Goal: Information Seeking & Learning: Check status

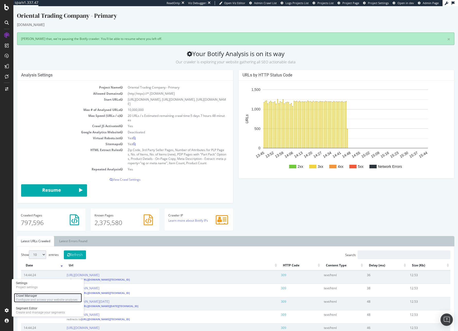
click at [42, 301] on div "Configure and access your website analyses" at bounding box center [47, 300] width 62 height 4
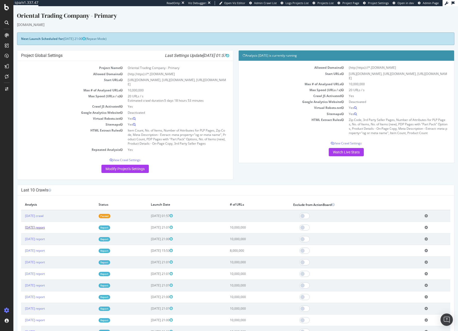
click at [45, 228] on link "[DATE] report" at bounding box center [35, 227] width 20 height 4
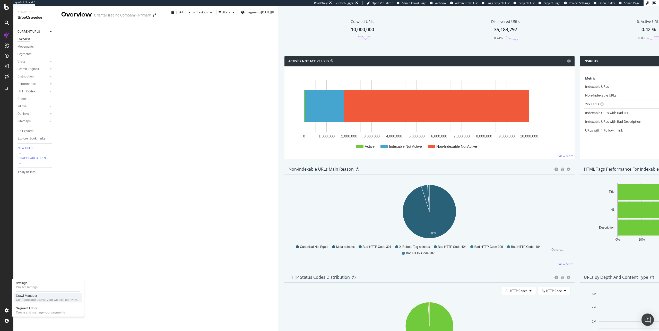
click at [41, 300] on div "Configure and access your website analyses" at bounding box center [47, 300] width 62 height 4
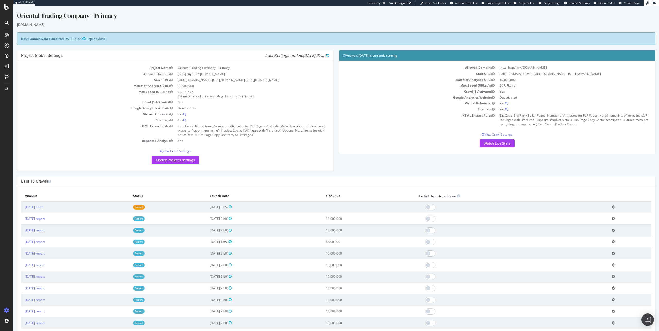
click at [470, 232] on icon at bounding box center [613, 230] width 3 height 4
click at [36, 233] on link "[DATE] report" at bounding box center [35, 230] width 20 height 4
click at [44, 209] on link "[DATE] crawl" at bounding box center [34, 207] width 19 height 4
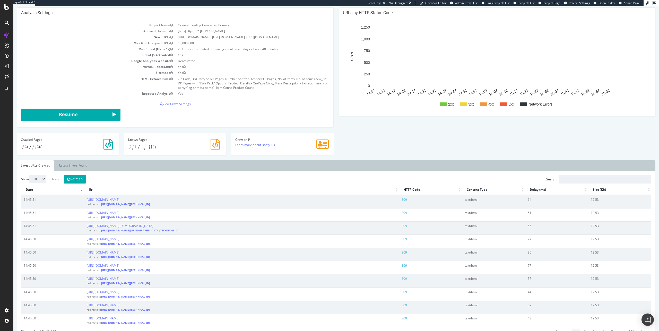
scroll to position [75, 0]
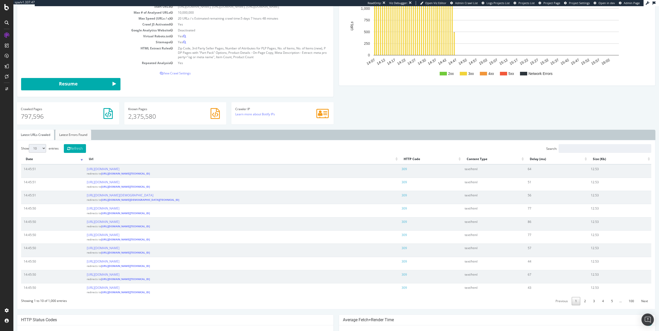
click at [72, 138] on link "Latest Errors Found" at bounding box center [73, 135] width 36 height 10
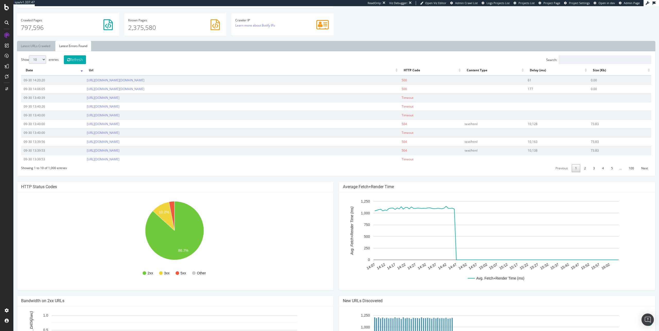
scroll to position [164, 0]
click at [470, 173] on link "5" at bounding box center [612, 169] width 9 height 8
click at [470, 173] on link "6" at bounding box center [612, 169] width 9 height 8
click at [470, 173] on link "7" at bounding box center [612, 169] width 9 height 8
click at [470, 173] on link "8" at bounding box center [612, 169] width 9 height 8
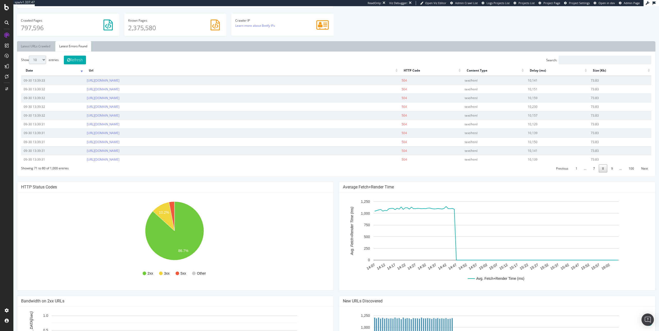
click at [470, 173] on link "9" at bounding box center [612, 169] width 9 height 8
click at [470, 173] on link "10" at bounding box center [611, 169] width 10 height 8
click at [470, 173] on link "11" at bounding box center [611, 169] width 10 height 8
click at [470, 173] on link "12" at bounding box center [611, 169] width 10 height 8
click at [470, 173] on link "13" at bounding box center [611, 169] width 10 height 8
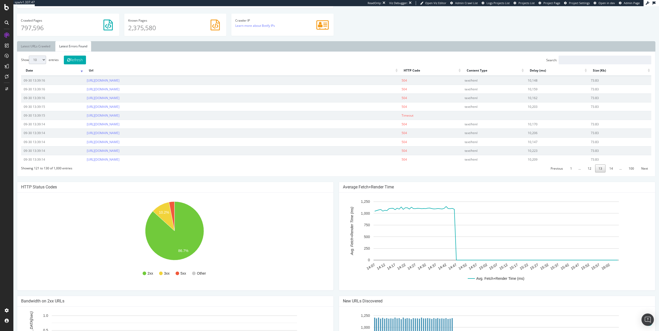
click at [470, 173] on link "14" at bounding box center [611, 169] width 10 height 8
click at [470, 173] on link "15" at bounding box center [611, 169] width 10 height 8
click at [470, 173] on link "16" at bounding box center [611, 169] width 10 height 8
click at [470, 173] on link "17" at bounding box center [611, 169] width 10 height 8
click at [470, 173] on link "19" at bounding box center [611, 169] width 10 height 8
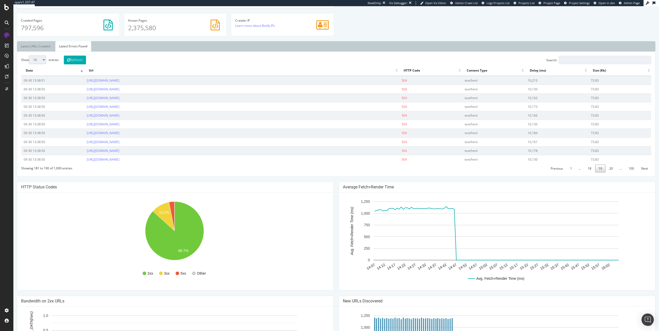
click at [470, 173] on link "20" at bounding box center [611, 169] width 10 height 8
click at [470, 173] on link "22" at bounding box center [611, 169] width 10 height 8
click at [470, 173] on link "23" at bounding box center [611, 169] width 10 height 8
click at [470, 173] on link "25" at bounding box center [611, 169] width 10 height 8
click at [470, 173] on link "26" at bounding box center [611, 169] width 10 height 8
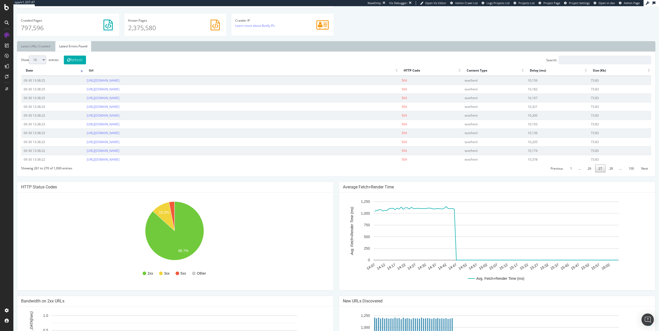
click at [470, 173] on link "28" at bounding box center [611, 169] width 10 height 8
click at [470, 173] on link "29" at bounding box center [611, 169] width 10 height 8
click at [470, 173] on link "31" at bounding box center [611, 169] width 10 height 8
click at [470, 173] on link "32" at bounding box center [611, 169] width 10 height 8
click at [470, 173] on link "34" at bounding box center [611, 169] width 10 height 8
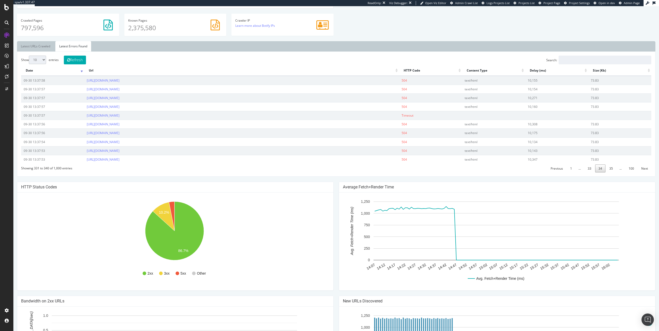
click at [470, 173] on link "35" at bounding box center [611, 169] width 10 height 8
click at [470, 173] on link "36" at bounding box center [611, 169] width 10 height 8
click at [470, 173] on link "37" at bounding box center [611, 169] width 10 height 8
click at [470, 173] on link "38" at bounding box center [611, 169] width 10 height 8
click at [470, 173] on link "40" at bounding box center [611, 169] width 10 height 8
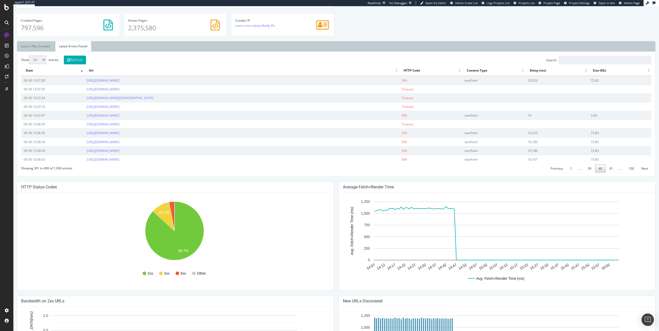
click at [470, 173] on link "41" at bounding box center [611, 169] width 10 height 8
click at [470, 173] on link "42" at bounding box center [611, 169] width 10 height 8
click at [470, 173] on link "44" at bounding box center [611, 169] width 10 height 8
click at [470, 173] on link "45" at bounding box center [611, 169] width 10 height 8
click at [470, 173] on link "47" at bounding box center [611, 169] width 10 height 8
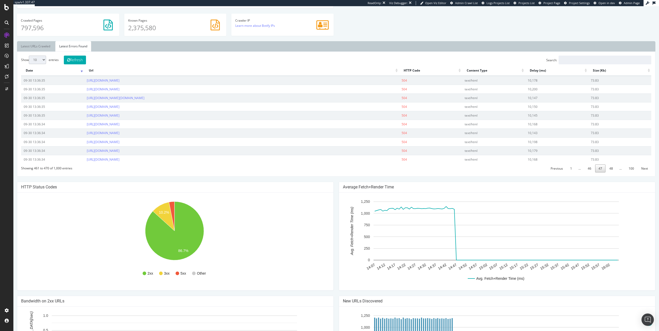
click at [470, 173] on link "48" at bounding box center [611, 169] width 10 height 8
click at [470, 173] on link "49" at bounding box center [611, 169] width 10 height 8
click at [470, 173] on link "51" at bounding box center [611, 169] width 10 height 8
click at [470, 173] on link "52" at bounding box center [611, 169] width 10 height 8
click at [470, 173] on link "54" at bounding box center [611, 169] width 10 height 8
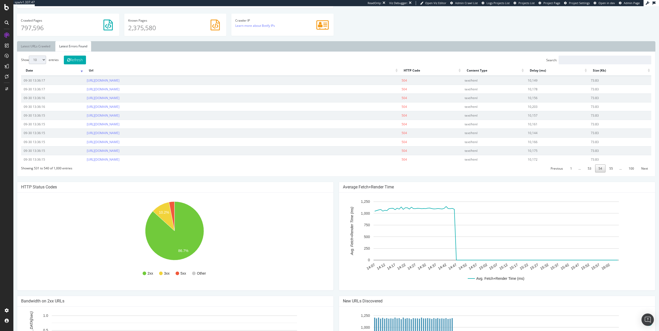
click at [470, 173] on link "55" at bounding box center [611, 169] width 10 height 8
click at [470, 173] on link "56" at bounding box center [611, 169] width 10 height 8
click at [470, 173] on link "58" at bounding box center [611, 169] width 10 height 8
click at [470, 173] on link "59" at bounding box center [611, 169] width 10 height 8
click at [470, 173] on link "60" at bounding box center [611, 169] width 10 height 8
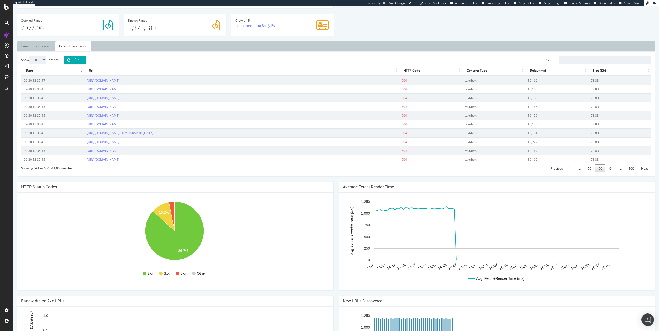
click at [470, 173] on link "61" at bounding box center [611, 169] width 10 height 8
click at [470, 173] on link "63" at bounding box center [611, 169] width 10 height 8
click at [470, 173] on link "64" at bounding box center [611, 169] width 10 height 8
click at [470, 173] on link "65" at bounding box center [611, 169] width 10 height 8
click at [470, 173] on link "67" at bounding box center [611, 169] width 10 height 8
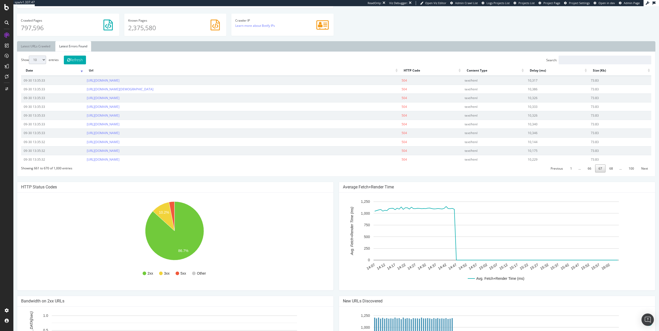
click at [470, 173] on link "68" at bounding box center [611, 169] width 10 height 8
click at [470, 173] on link "70" at bounding box center [611, 169] width 10 height 8
click at [470, 173] on link "71" at bounding box center [611, 169] width 10 height 8
click at [470, 171] on link "72" at bounding box center [611, 169] width 10 height 8
click at [470, 171] on link "73" at bounding box center [611, 169] width 10 height 8
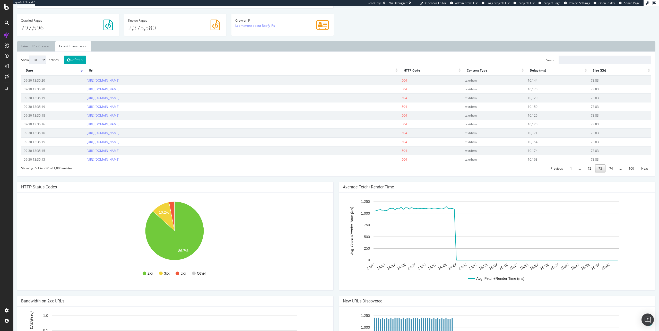
click at [470, 171] on link "74" at bounding box center [611, 169] width 10 height 8
click at [470, 171] on link "75" at bounding box center [611, 169] width 10 height 8
click at [470, 173] on link "77" at bounding box center [611, 169] width 10 height 8
click at [470, 173] on link "79" at bounding box center [611, 169] width 10 height 8
click at [470, 173] on link "80" at bounding box center [611, 169] width 10 height 8
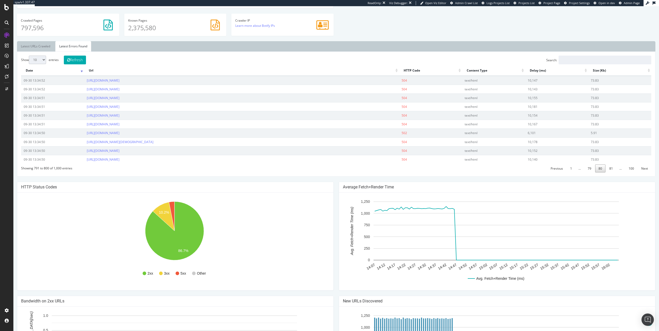
click at [470, 173] on link "81" at bounding box center [611, 169] width 10 height 8
click at [470, 173] on link "83" at bounding box center [611, 169] width 10 height 8
click at [470, 173] on link "84" at bounding box center [611, 169] width 10 height 8
click at [470, 173] on link "85" at bounding box center [611, 169] width 10 height 8
click at [470, 173] on link "86" at bounding box center [611, 169] width 10 height 8
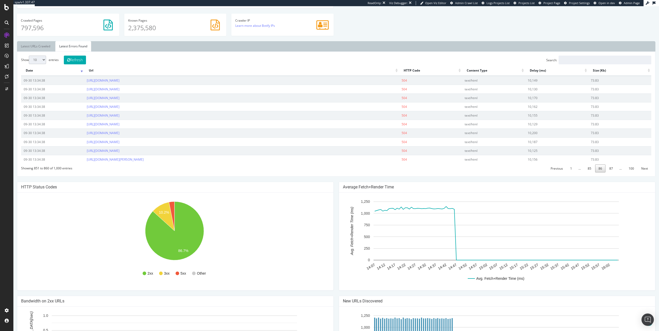
click at [470, 173] on link "87" at bounding box center [611, 169] width 10 height 8
click at [470, 173] on link "89" at bounding box center [611, 169] width 10 height 8
click at [470, 173] on link "90" at bounding box center [611, 169] width 10 height 8
click at [470, 173] on link "91" at bounding box center [611, 169] width 10 height 8
click at [470, 173] on link "93" at bounding box center [611, 169] width 10 height 8
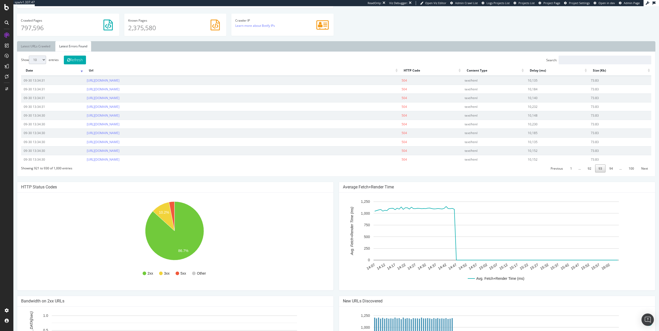
click at [470, 173] on link "94" at bounding box center [611, 169] width 10 height 8
click at [470, 173] on link "95" at bounding box center [611, 169] width 10 height 8
click at [470, 173] on link "96" at bounding box center [611, 169] width 10 height 8
click at [470, 173] on link "98" at bounding box center [609, 169] width 10 height 8
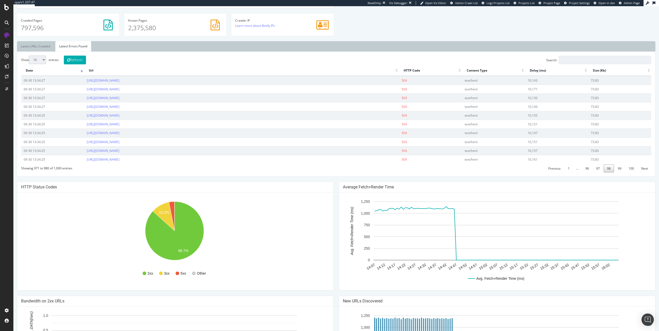
click at [470, 173] on link "98" at bounding box center [609, 169] width 10 height 8
click at [470, 173] on link "99" at bounding box center [620, 169] width 10 height 8
click at [470, 172] on link "100" at bounding box center [632, 169] width 12 height 8
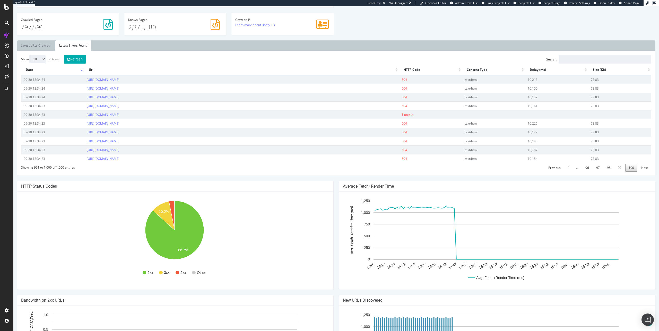
scroll to position [161, 0]
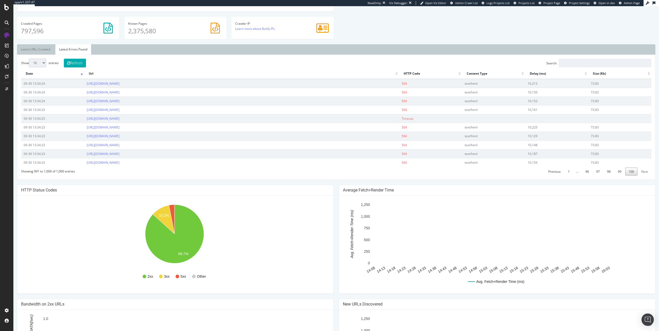
click at [32, 65] on select "10 25 50 100" at bounding box center [37, 63] width 17 height 9
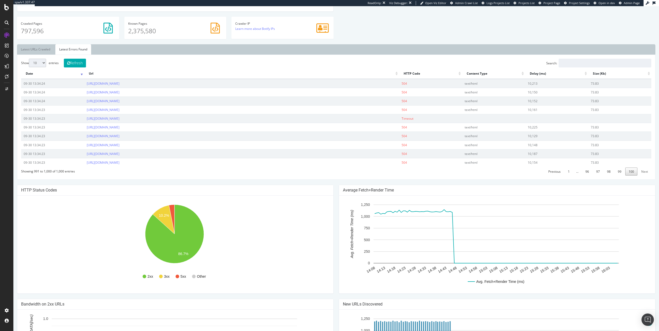
select select "100"
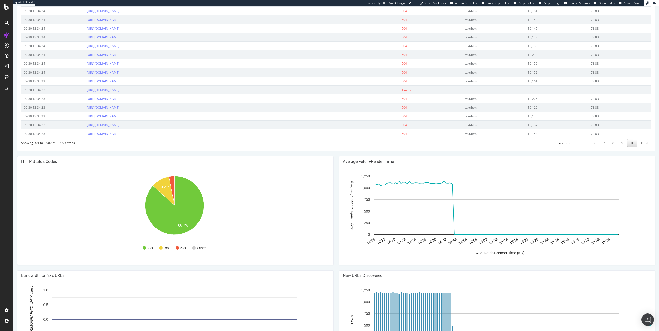
scroll to position [978, 0]
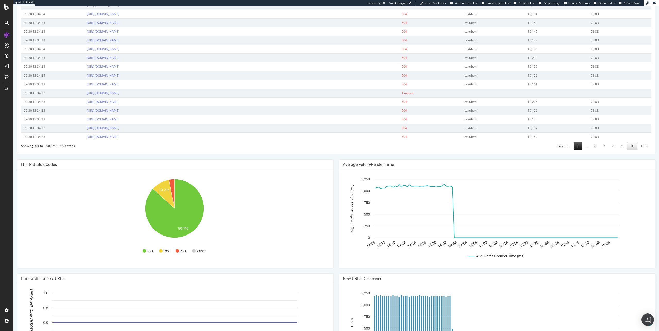
click at [470, 150] on link "1" at bounding box center [578, 146] width 9 height 8
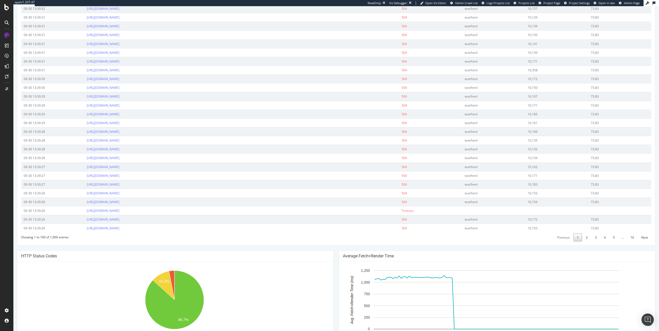
scroll to position [882, 0]
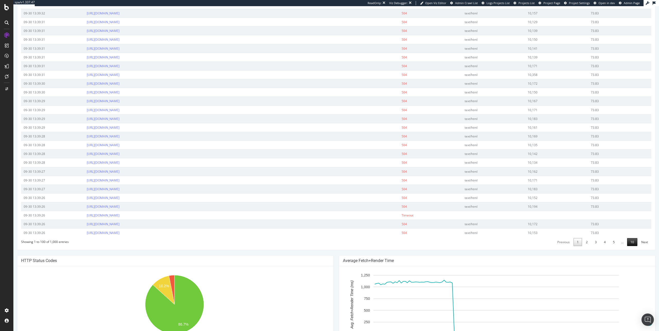
click at [470, 246] on link "10" at bounding box center [632, 242] width 10 height 8
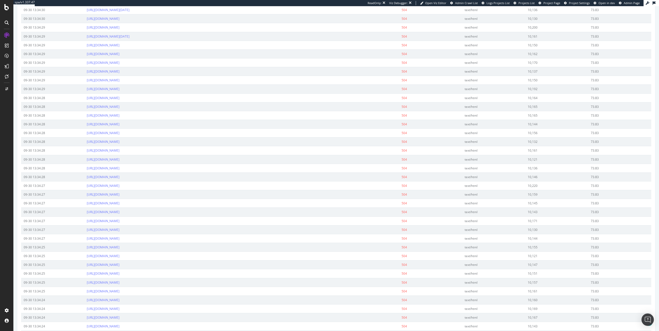
scroll to position [863, 0]
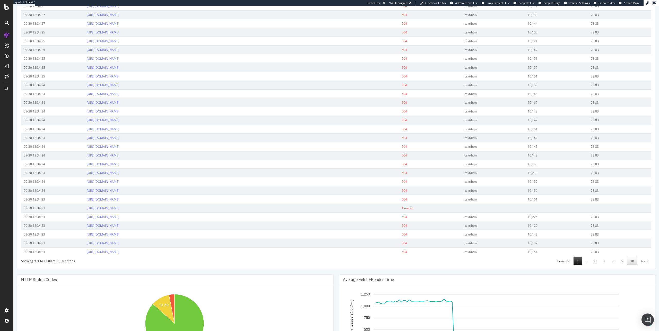
click at [470, 265] on link "1" at bounding box center [578, 261] width 9 height 8
click at [470, 265] on link "10" at bounding box center [632, 261] width 10 height 8
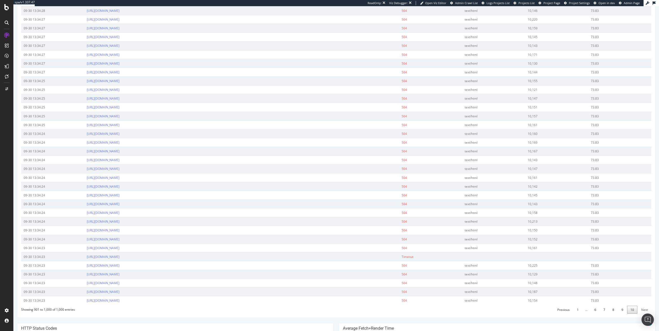
scroll to position [924, 0]
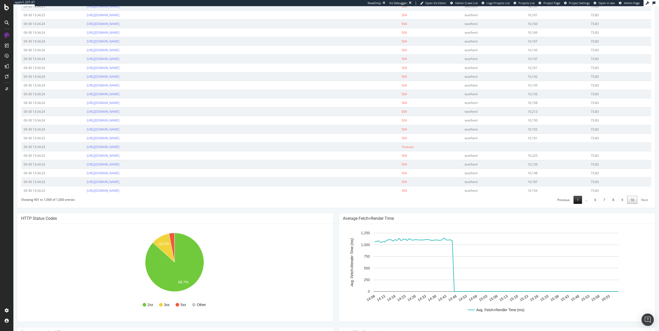
click at [470, 204] on link "1" at bounding box center [578, 200] width 9 height 8
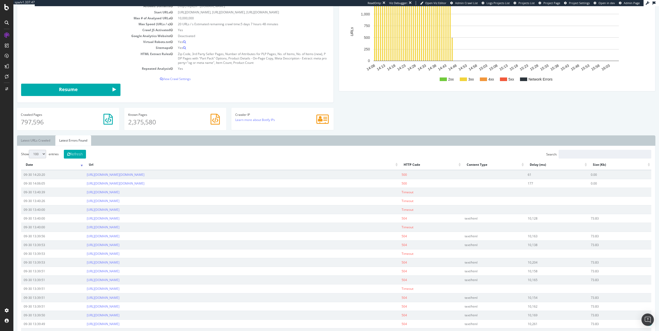
scroll to position [0, 0]
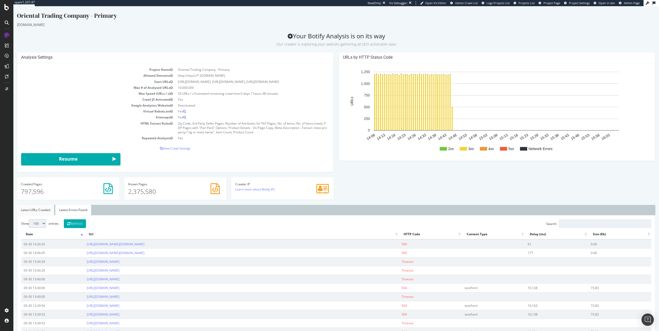
click at [42, 215] on link "Latest URLs Crawled" at bounding box center [35, 210] width 37 height 10
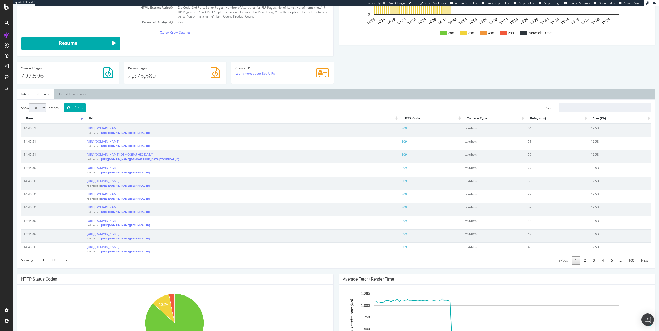
scroll to position [67, 0]
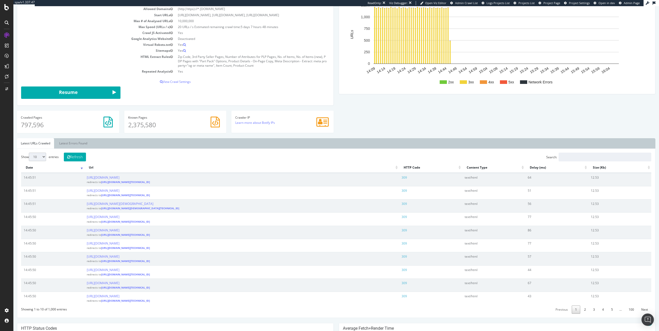
click at [107, 125] on icon at bounding box center [108, 122] width 9 height 11
click at [22, 133] on div "Crawled Pages 797,596" at bounding box center [68, 122] width 102 height 22
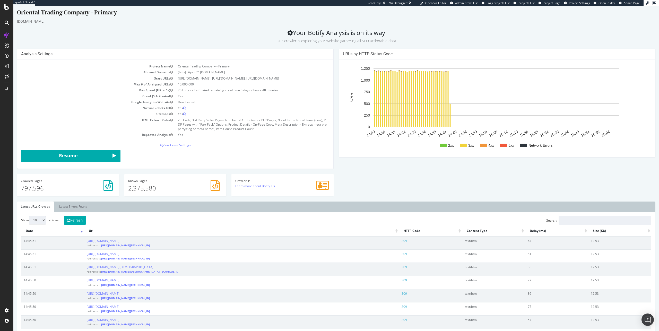
scroll to position [0, 0]
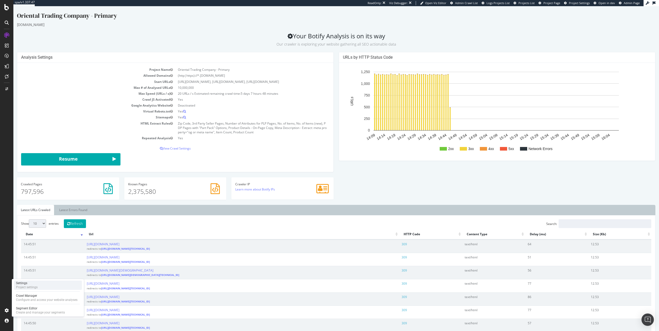
click at [43, 288] on div "Settings Project settings" at bounding box center [48, 285] width 68 height 9
